Goal: Task Accomplishment & Management: Complete application form

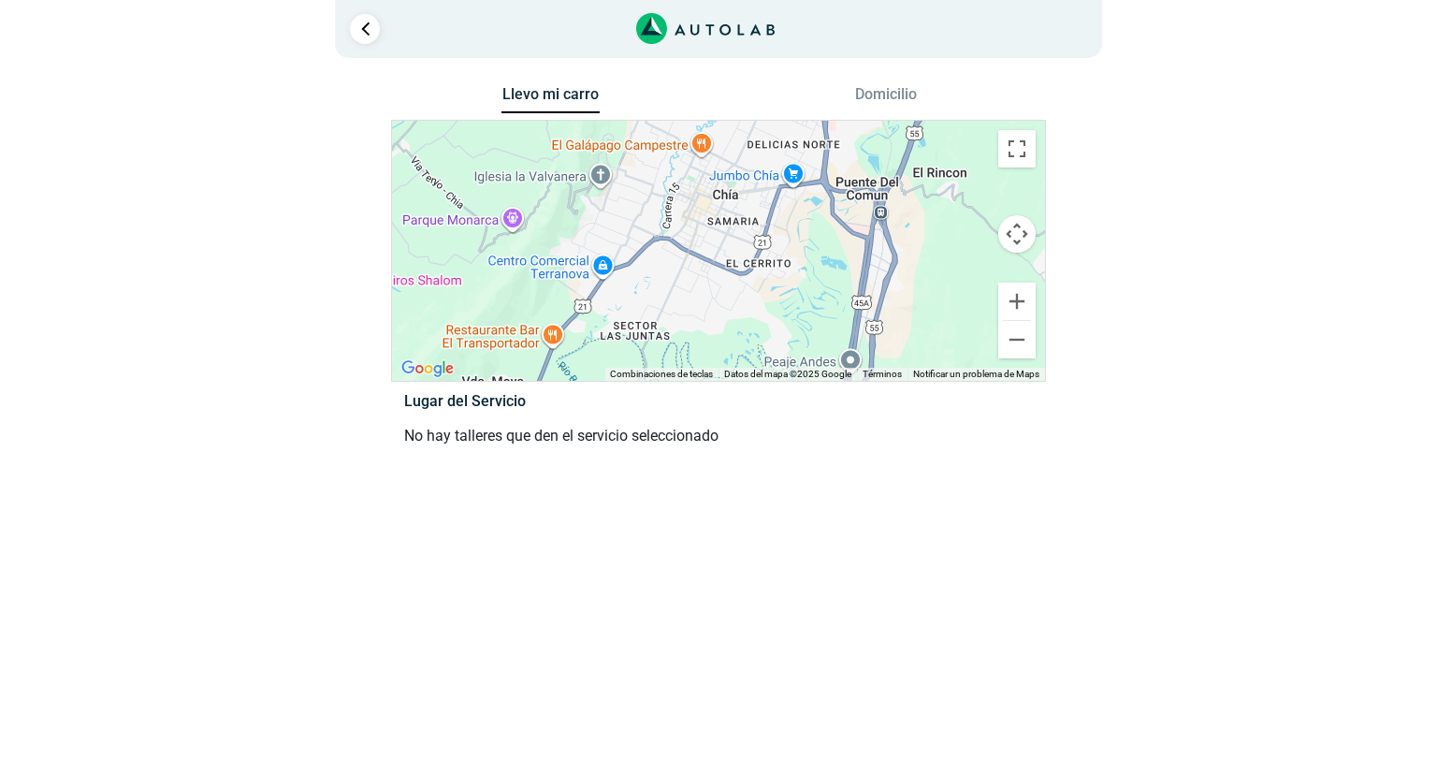
click at [674, 322] on div at bounding box center [718, 251] width 653 height 260
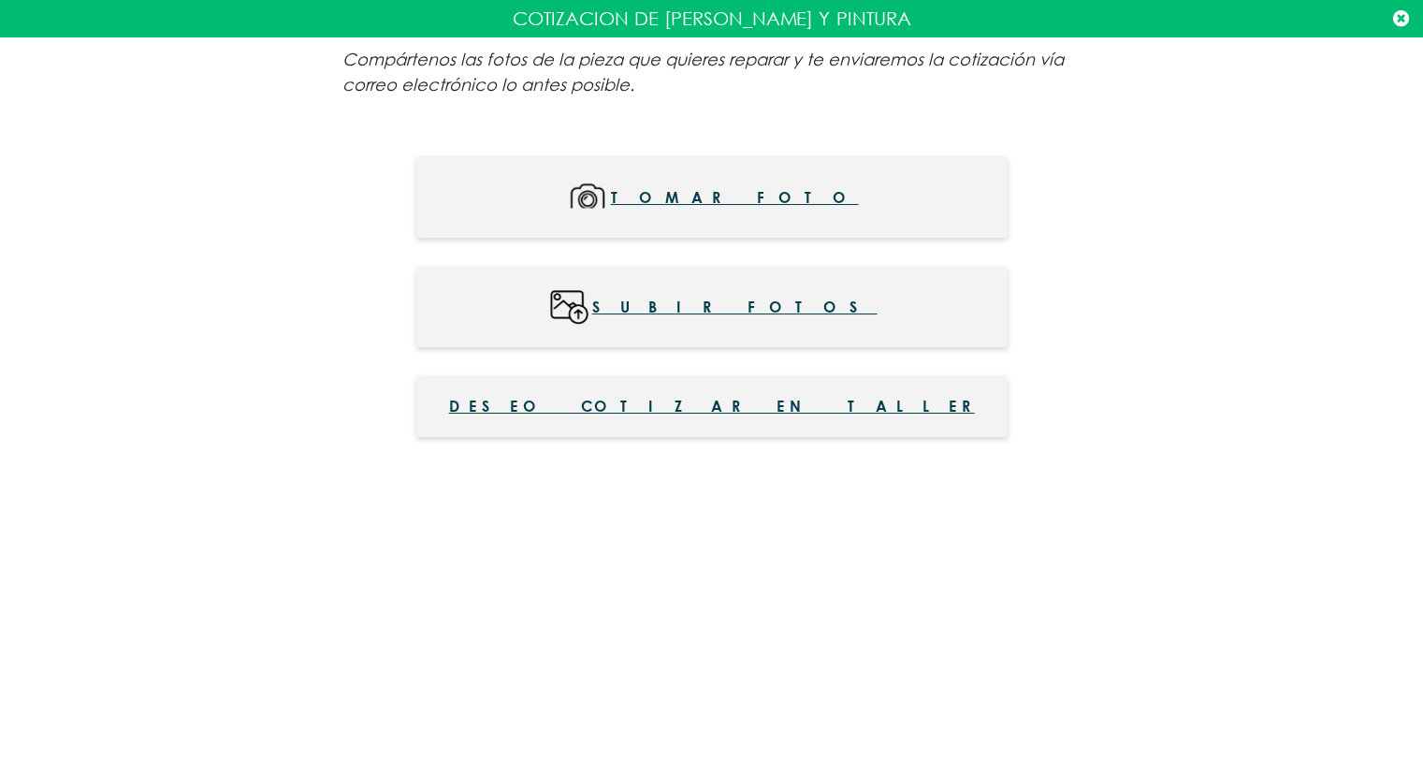
click at [720, 408] on span "Deseo cotizar en taller" at bounding box center [712, 406] width 526 height 22
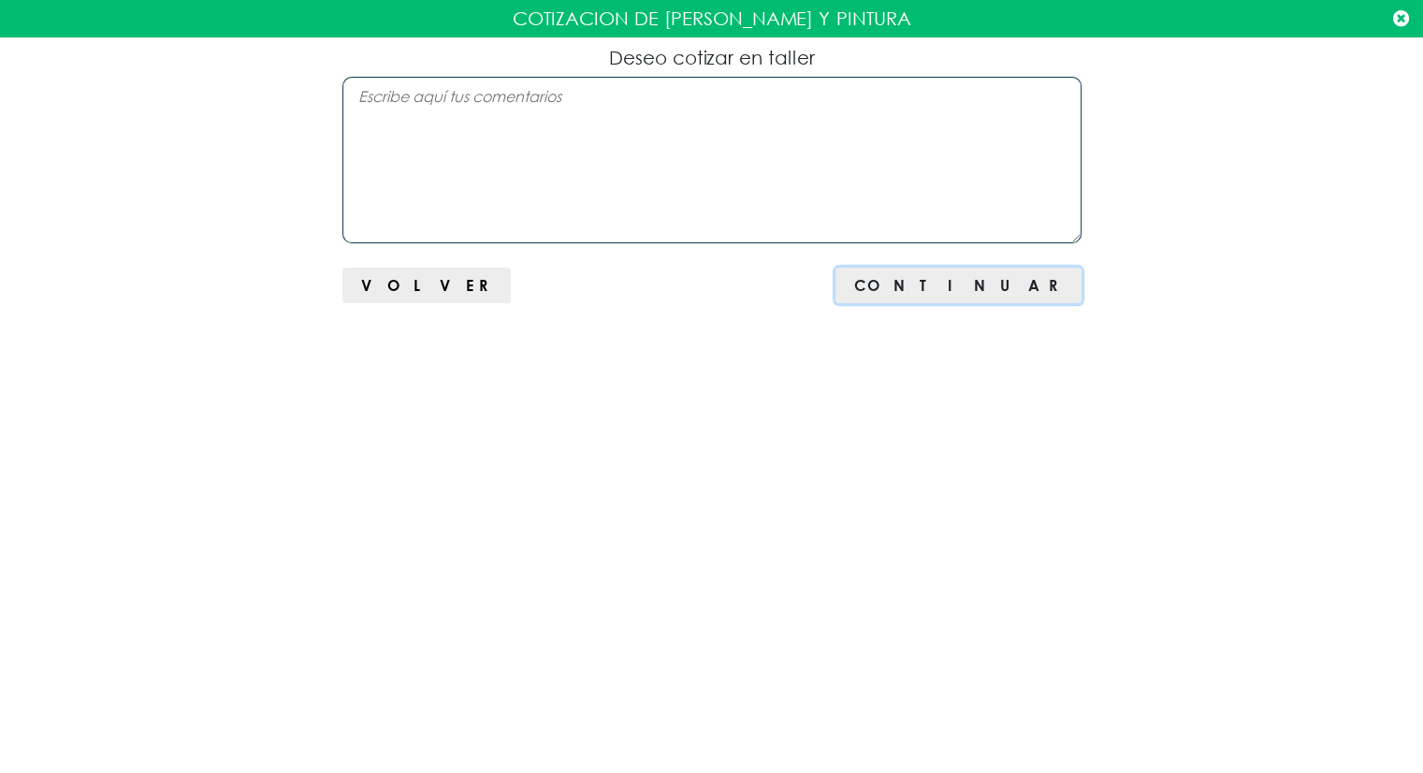
click at [1045, 282] on span "Continuar" at bounding box center [958, 285] width 208 height 18
click at [491, 98] on textarea at bounding box center [711, 160] width 739 height 167
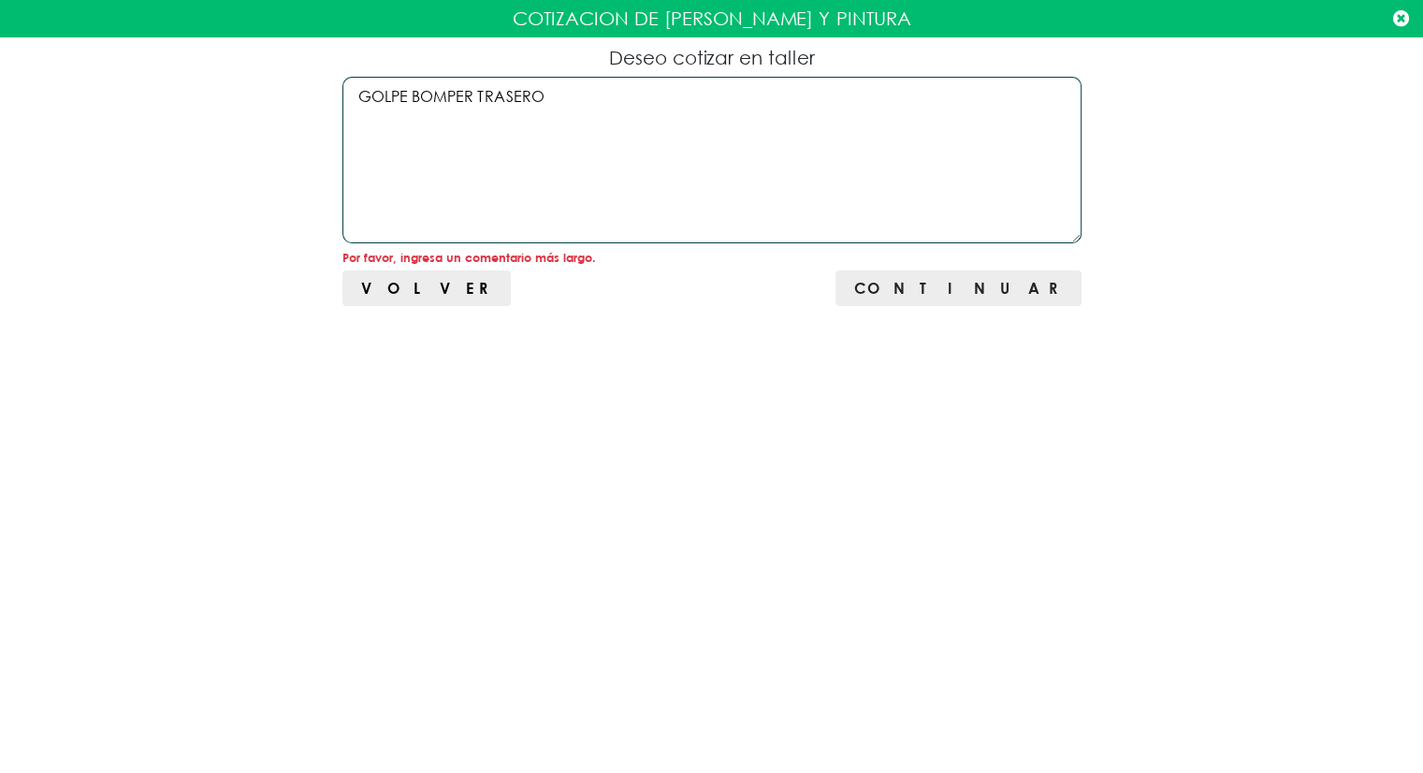
type textarea "GOLPE BOMPER TRASERO"
click at [1012, 283] on span "Continuar" at bounding box center [958, 288] width 208 height 18
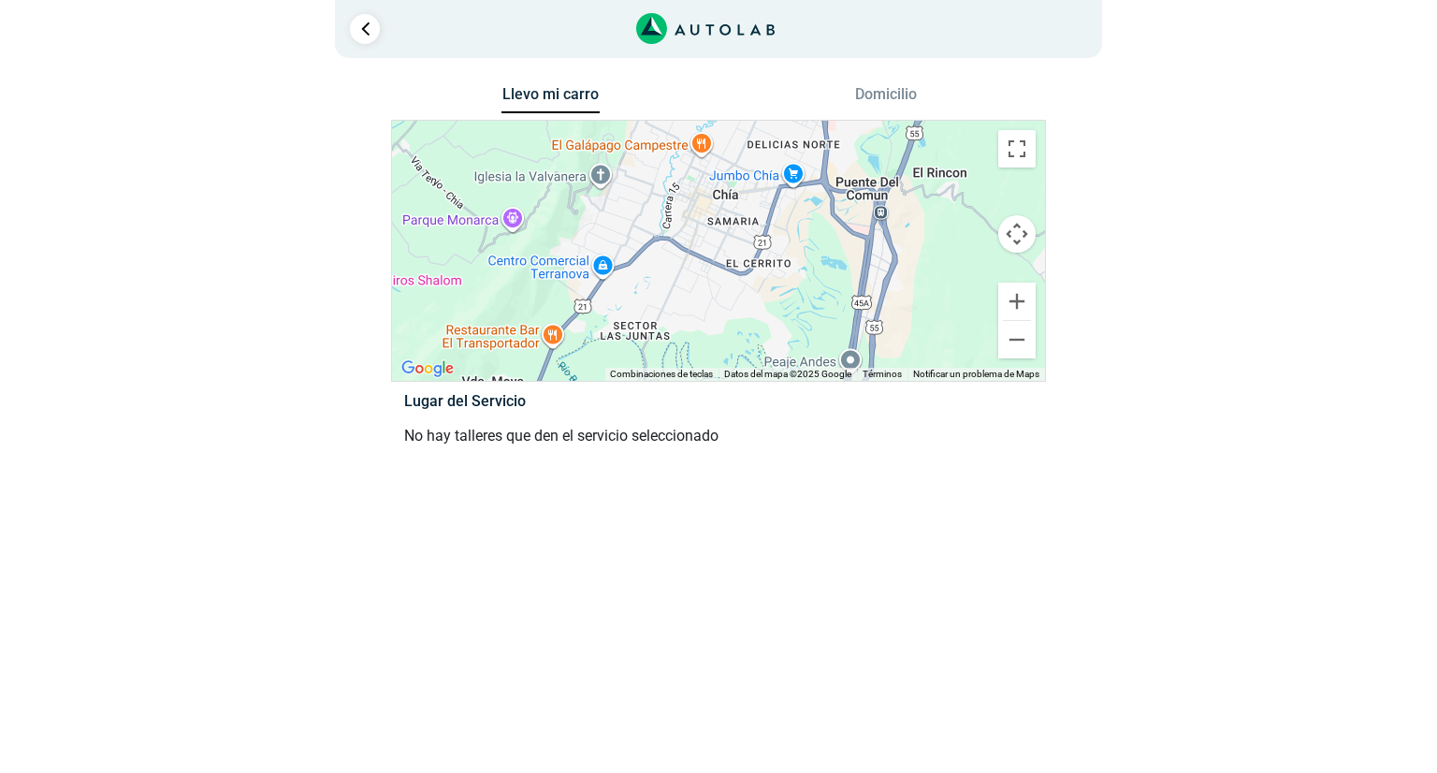
click at [566, 94] on button "Llevo mi carro" at bounding box center [550, 99] width 98 height 29
click at [696, 35] on icon "Link al sitio de autolab" at bounding box center [694, 29] width 8 height 11
